Goal: Task Accomplishment & Management: Use online tool/utility

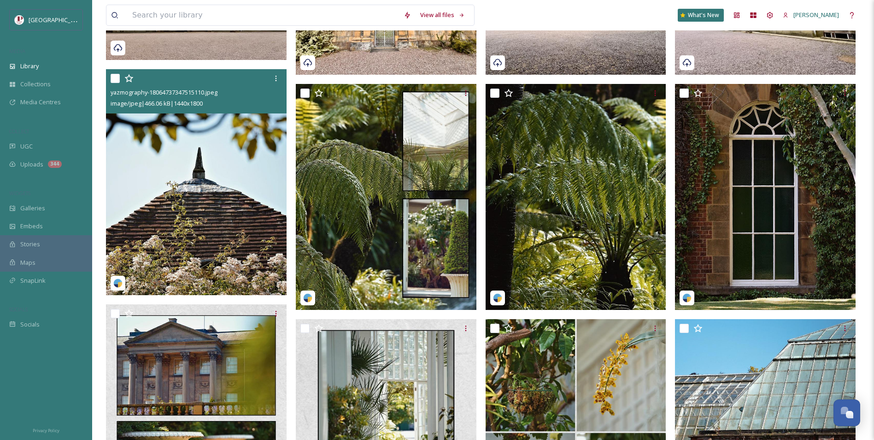
scroll to position [599, 0]
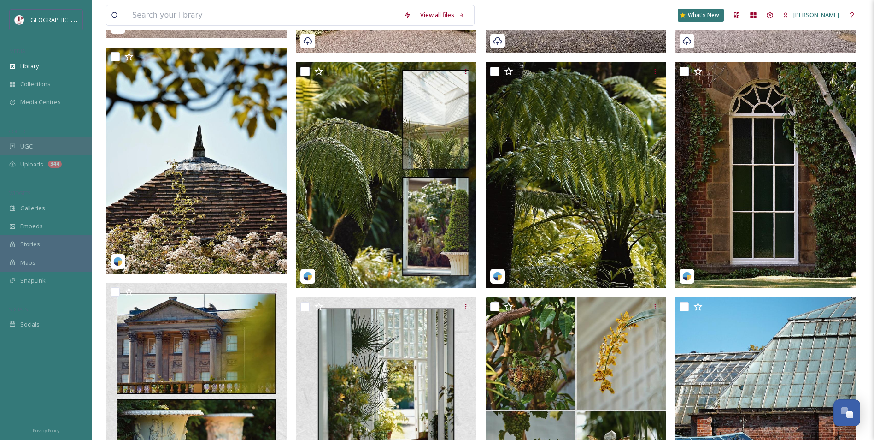
click at [38, 149] on div "UGC" at bounding box center [46, 146] width 92 height 18
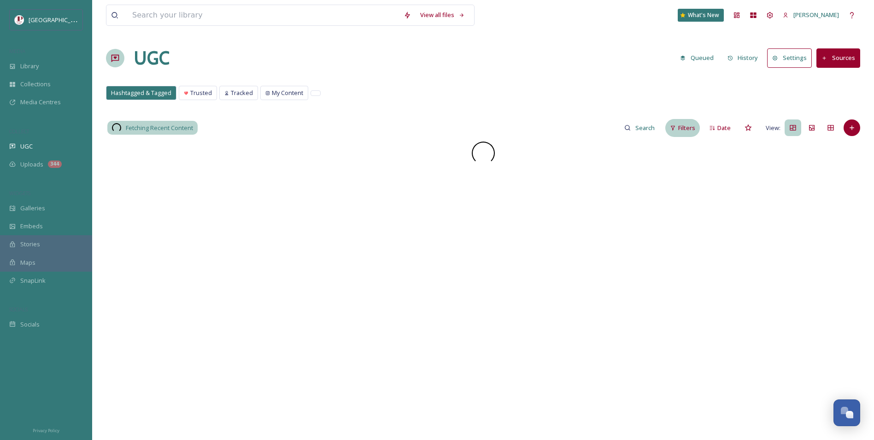
click at [687, 134] on div "Filters" at bounding box center [682, 128] width 35 height 18
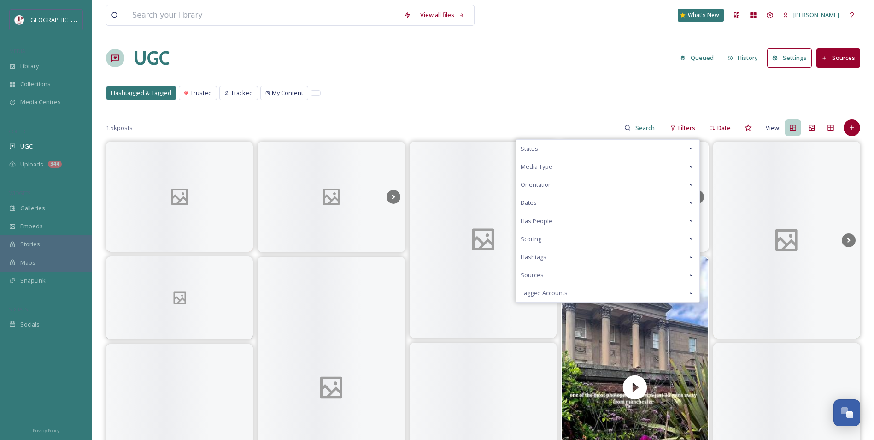
click at [539, 240] on span "Scoring" at bounding box center [531, 239] width 21 height 9
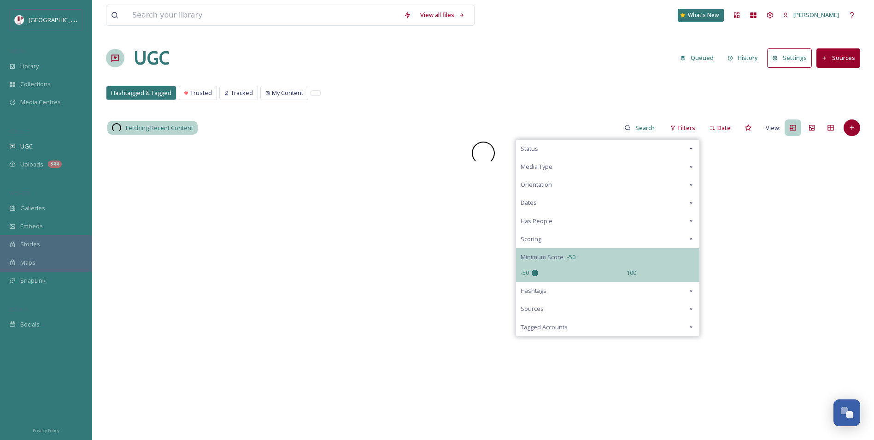
drag, startPoint x: 581, startPoint y: 272, endPoint x: 467, endPoint y: 209, distance: 130.0
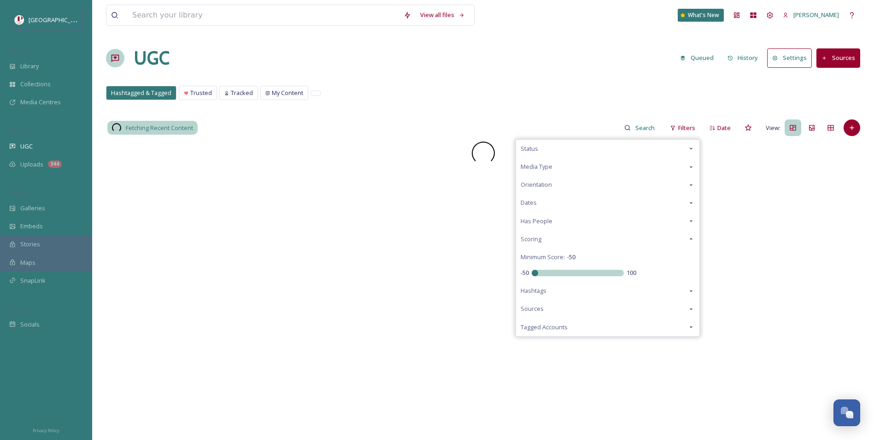
type input "-50"
click at [532, 276] on input "range" at bounding box center [578, 273] width 92 height 6
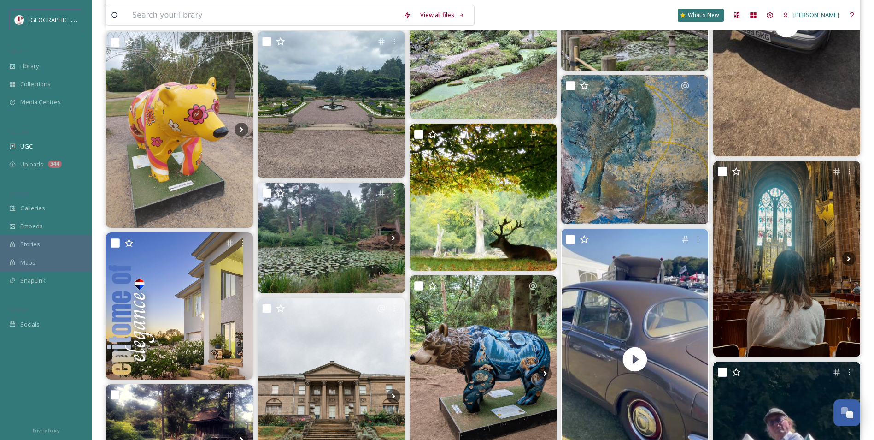
scroll to position [783, 0]
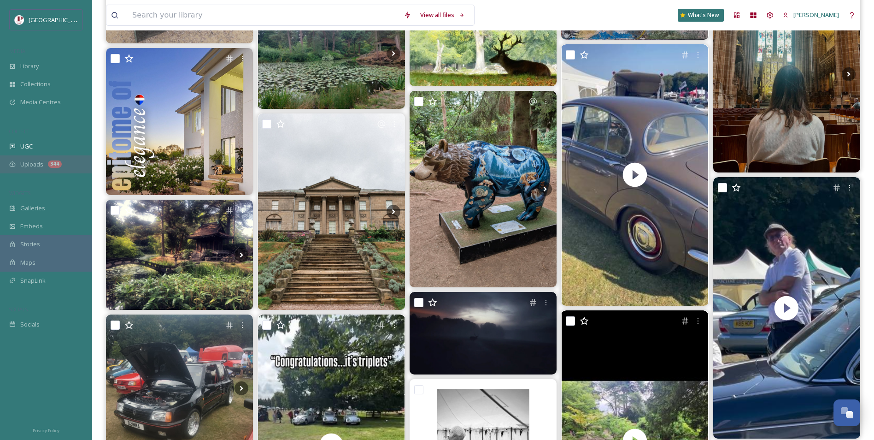
click at [64, 158] on div "Uploads 344" at bounding box center [46, 164] width 92 height 18
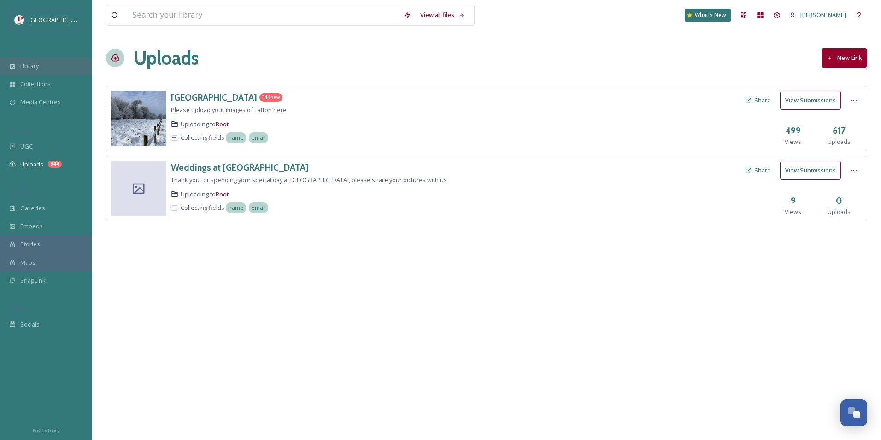
click at [37, 62] on span "Library" at bounding box center [29, 66] width 18 height 9
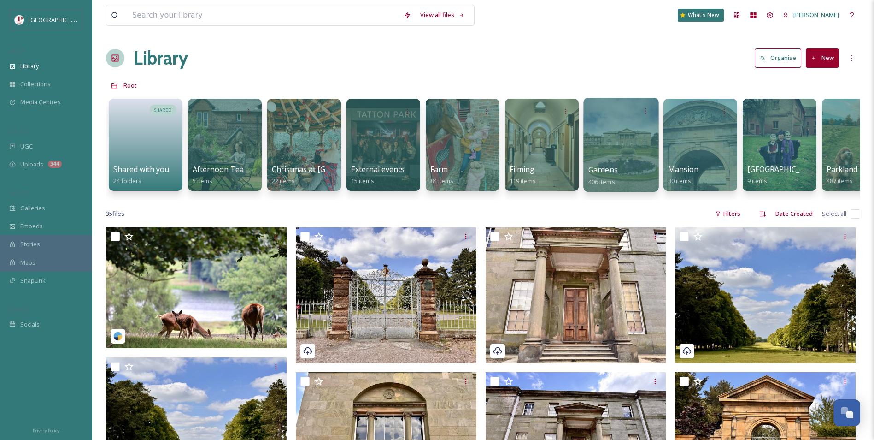
click at [636, 138] on div at bounding box center [620, 145] width 75 height 94
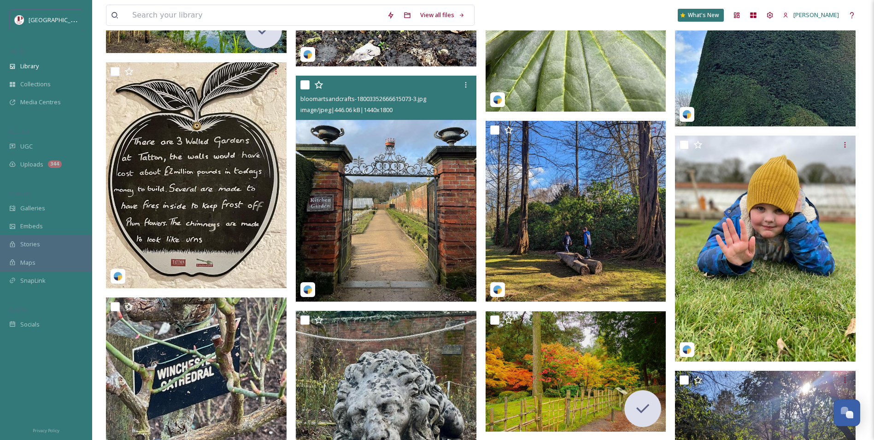
scroll to position [5667, 0]
